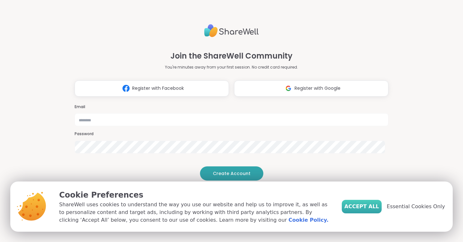
click at [360, 207] on span "Accept All" at bounding box center [362, 207] width 35 height 8
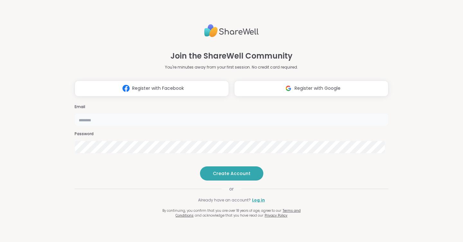
click at [255, 113] on input "email" at bounding box center [232, 119] width 314 height 13
type input "**********"
click at [233, 177] on span "Create Account" at bounding box center [232, 173] width 38 height 6
